Goal: Navigation & Orientation: Find specific page/section

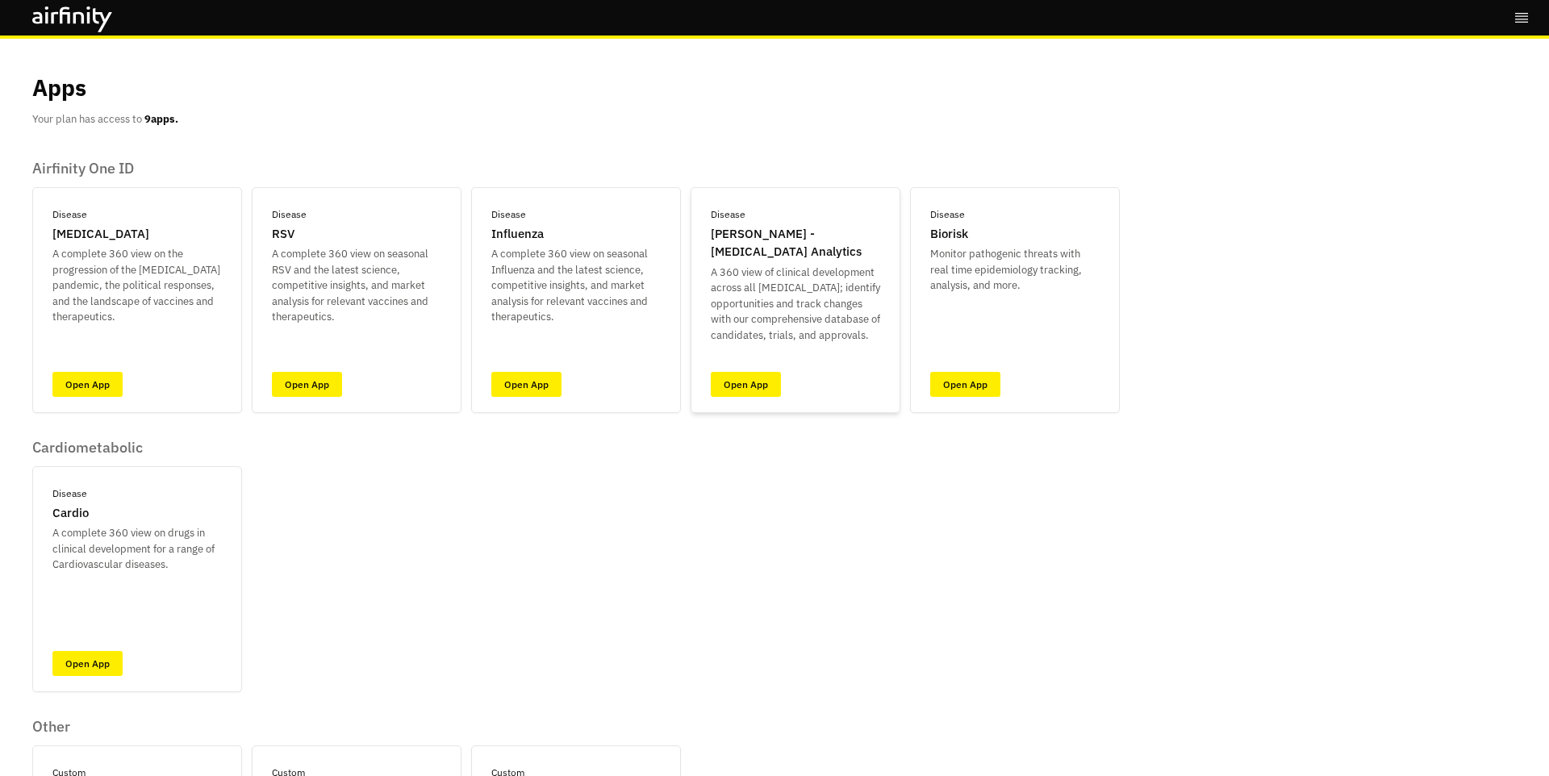
click at [753, 344] on p "A 360 view of clinical development across all [MEDICAL_DATA]; identify opportun…" at bounding box center [795, 304] width 169 height 79
click at [749, 391] on link "Open App" at bounding box center [746, 384] width 70 height 25
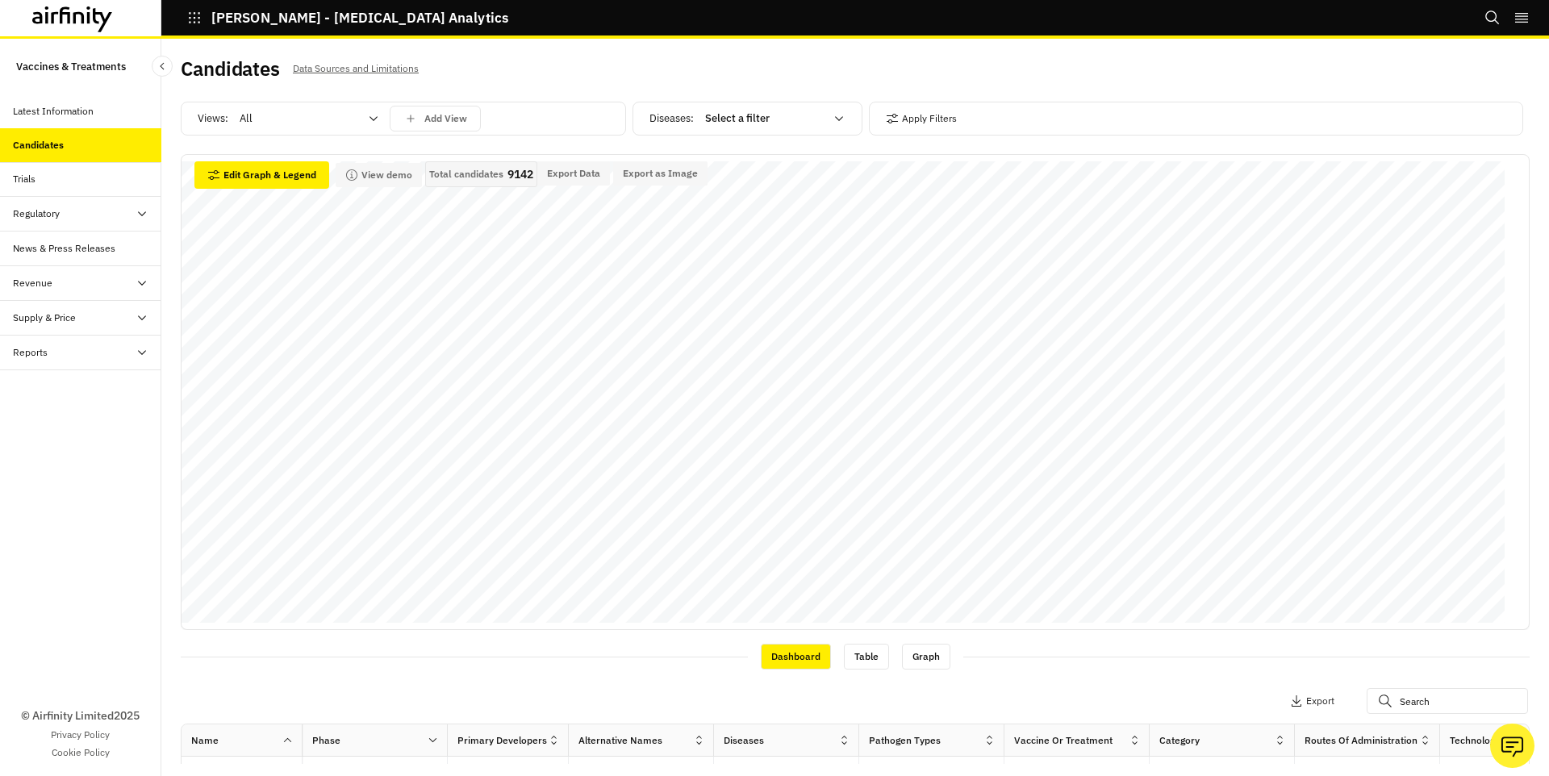
click at [78, 177] on div "Trials" at bounding box center [87, 179] width 148 height 15
